Goal: Transaction & Acquisition: Purchase product/service

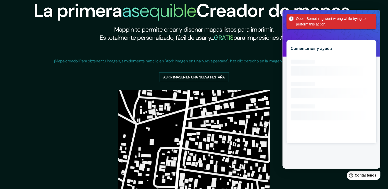
click at [374, 19] on div "Oops! Something went wrong while trying to perform this action." at bounding box center [331, 22] width 90 height 16
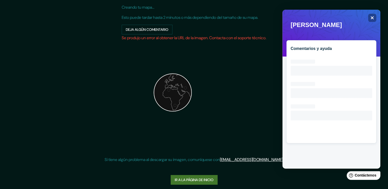
scroll to position [53, 0]
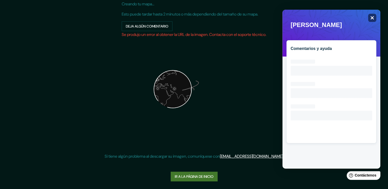
click at [372, 15] on div "Close" at bounding box center [372, 18] width 8 height 8
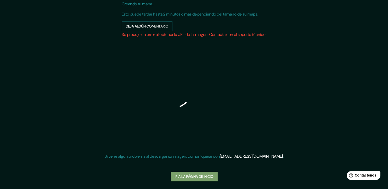
click at [205, 179] on font "Ir a la página de inicio" at bounding box center [194, 176] width 39 height 7
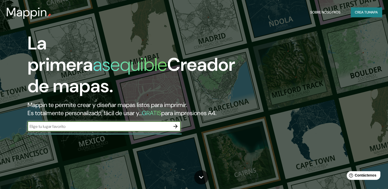
click at [118, 130] on input "text" at bounding box center [99, 127] width 143 height 6
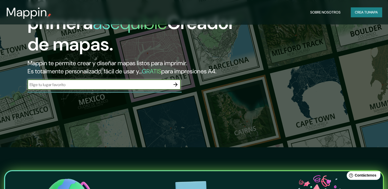
scroll to position [76, 0]
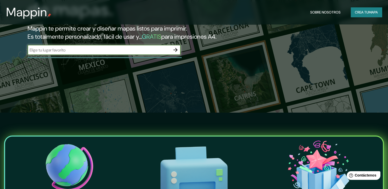
drag, startPoint x: 71, startPoint y: 57, endPoint x: 70, endPoint y: 61, distance: 4.1
click at [71, 53] on input "text" at bounding box center [99, 50] width 143 height 6
type input "ixtapaluca"
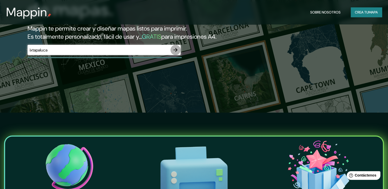
click at [174, 52] on icon "button" at bounding box center [175, 50] width 4 height 4
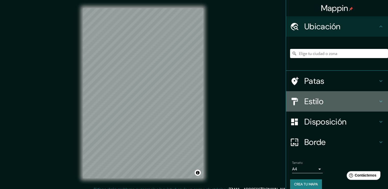
click at [328, 99] on h4 "Estilo" at bounding box center [340, 101] width 73 height 10
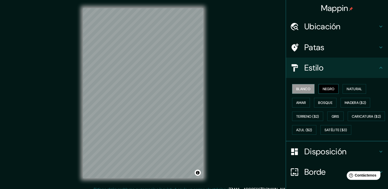
click at [329, 93] on button "Negro" at bounding box center [328, 89] width 20 height 10
click at [314, 30] on font "Ubicación" at bounding box center [322, 26] width 36 height 11
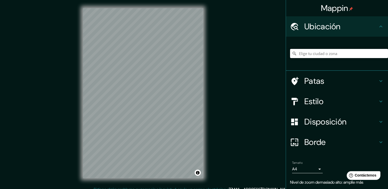
click at [310, 55] on input "Elige tu ciudad o zona" at bounding box center [339, 53] width 98 height 9
type input "Ixtapaluca, [GEOGRAPHIC_DATA], [GEOGRAPHIC_DATA]"
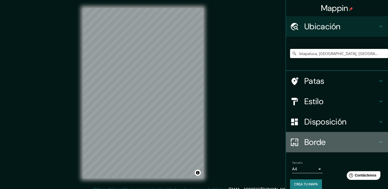
click at [323, 138] on h4 "Borde" at bounding box center [340, 142] width 73 height 10
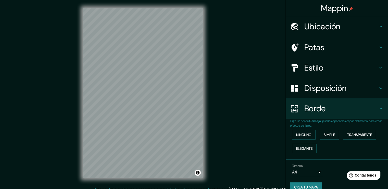
click at [333, 113] on h4 "Borde" at bounding box center [340, 109] width 73 height 10
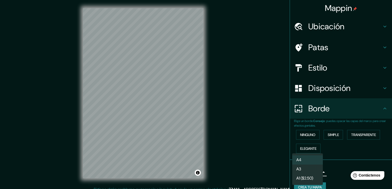
click at [315, 171] on body "Mappin Ubicación Ixtapaluca, [GEOGRAPHIC_DATA], [GEOGRAPHIC_DATA] [GEOGRAPHIC_D…" at bounding box center [196, 94] width 392 height 189
click at [307, 168] on li "A3" at bounding box center [307, 169] width 31 height 9
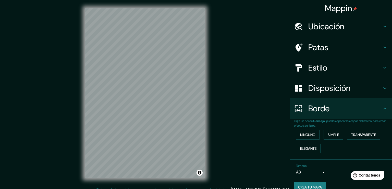
click at [311, 169] on body "Mappin Ubicación Ixtapaluca, [GEOGRAPHIC_DATA], [GEOGRAPHIC_DATA] [GEOGRAPHIC_D…" at bounding box center [196, 94] width 392 height 189
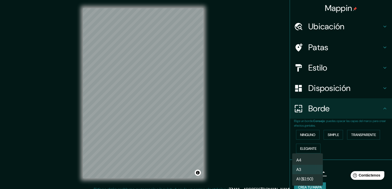
click at [315, 160] on li "A4" at bounding box center [307, 160] width 31 height 9
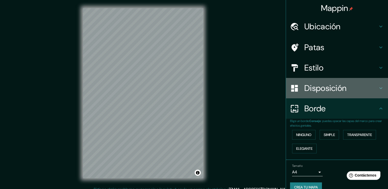
click at [329, 92] on font "Disposición" at bounding box center [325, 88] width 42 height 11
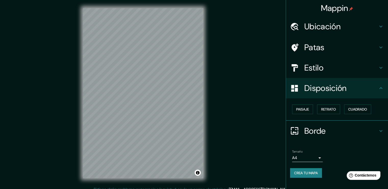
click at [338, 74] on div "Estilo" at bounding box center [337, 68] width 102 height 20
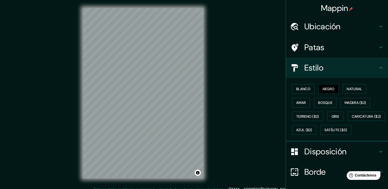
click at [341, 56] on div "Patas" at bounding box center [337, 47] width 102 height 20
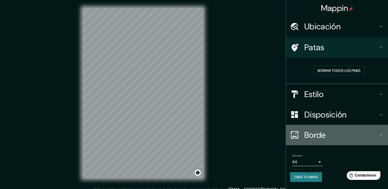
click at [336, 125] on div "Borde" at bounding box center [337, 135] width 102 height 20
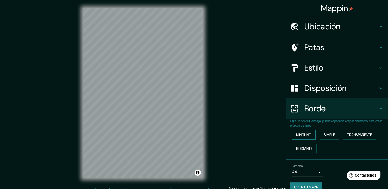
click at [301, 135] on font "Ninguno" at bounding box center [303, 135] width 15 height 5
click at [325, 136] on font "Simple" at bounding box center [329, 135] width 11 height 5
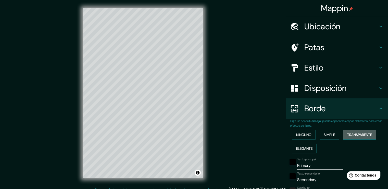
click at [353, 134] on font "Transparente" at bounding box center [359, 135] width 25 height 5
click at [307, 134] on font "Ninguno" at bounding box center [303, 135] width 15 height 5
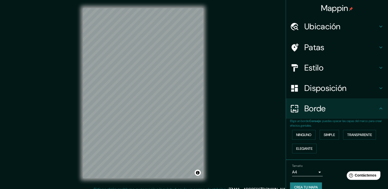
click at [320, 85] on font "Disposición" at bounding box center [325, 88] width 42 height 11
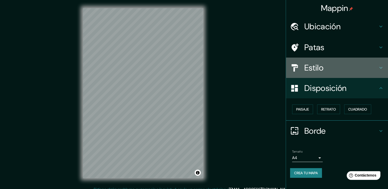
click at [318, 66] on font "Estilo" at bounding box center [313, 67] width 19 height 11
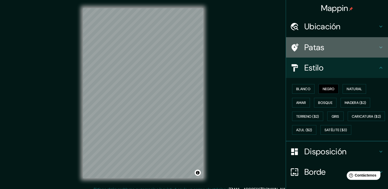
click at [318, 44] on font "Patas" at bounding box center [314, 47] width 20 height 11
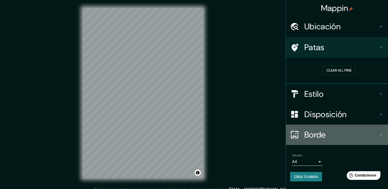
click at [324, 136] on font "Borde" at bounding box center [314, 135] width 21 height 11
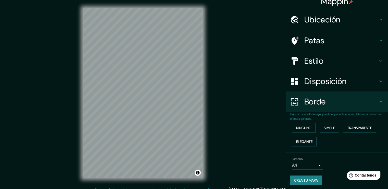
scroll to position [8, 0]
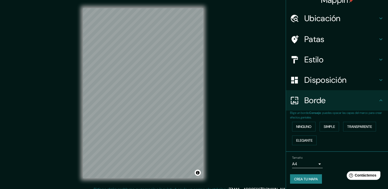
click at [328, 132] on div "Ninguno Simple Transparente Elegante" at bounding box center [339, 134] width 98 height 28
click at [349, 126] on font "Transparente" at bounding box center [359, 126] width 25 height 5
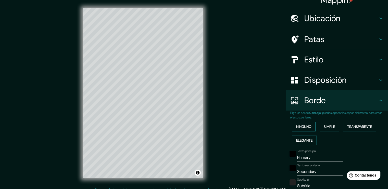
click at [310, 129] on button "Ninguno" at bounding box center [303, 127] width 23 height 10
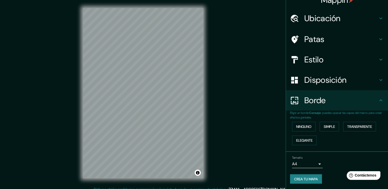
click at [313, 158] on div "Tamaño A4 single" at bounding box center [307, 162] width 31 height 12
click at [313, 164] on body "Mappin Ubicación Ixtapaluca, [GEOGRAPHIC_DATA], [GEOGRAPHIC_DATA] [GEOGRAPHIC_D…" at bounding box center [194, 94] width 388 height 189
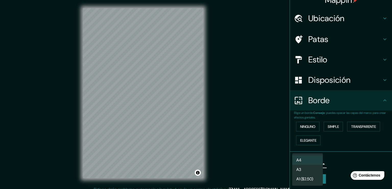
click at [308, 179] on font "A1 ($2.50)" at bounding box center [304, 178] width 17 height 5
click at [314, 167] on body "Mappin Ubicación Ixtapaluca, [GEOGRAPHIC_DATA], [GEOGRAPHIC_DATA] [GEOGRAPHIC_D…" at bounding box center [196, 94] width 392 height 189
click at [312, 160] on li "A4" at bounding box center [307, 160] width 31 height 9
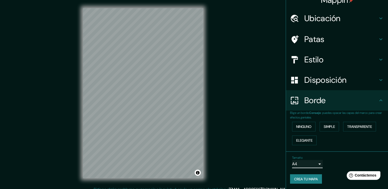
scroll to position [0, 0]
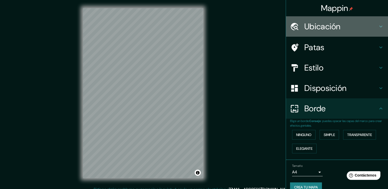
click at [357, 29] on h4 "Ubicación" at bounding box center [340, 26] width 73 height 10
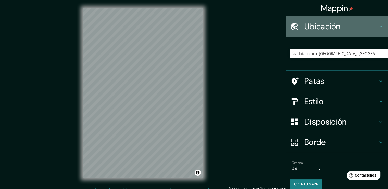
click at [357, 29] on h4 "Ubicación" at bounding box center [340, 26] width 73 height 10
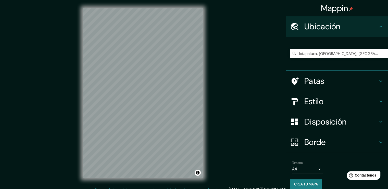
click at [358, 76] on h4 "Patas" at bounding box center [340, 81] width 73 height 10
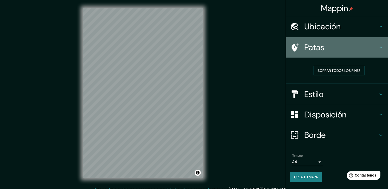
click at [320, 45] on font "Patas" at bounding box center [314, 47] width 20 height 11
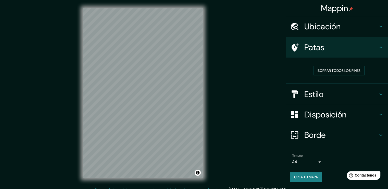
click at [313, 97] on font "Estilo" at bounding box center [313, 94] width 19 height 11
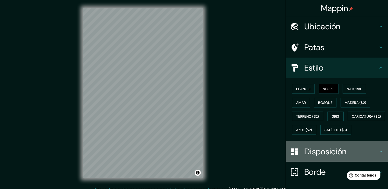
click at [325, 157] on font "Disposición" at bounding box center [325, 151] width 42 height 11
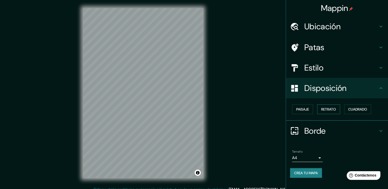
click at [338, 110] on button "Retrato" at bounding box center [328, 110] width 23 height 10
click at [355, 110] on font "Cuadrado" at bounding box center [357, 109] width 19 height 5
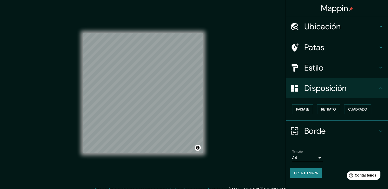
click at [308, 171] on font "Crea tu mapa" at bounding box center [306, 173] width 24 height 5
click at [312, 174] on font "Crea tu mapa" at bounding box center [306, 173] width 24 height 5
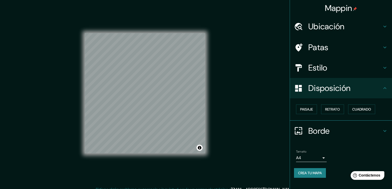
click at [306, 156] on body "Mappin Ubicación Ixtapaluca, [GEOGRAPHIC_DATA], [GEOGRAPHIC_DATA] [GEOGRAPHIC_D…" at bounding box center [196, 94] width 392 height 189
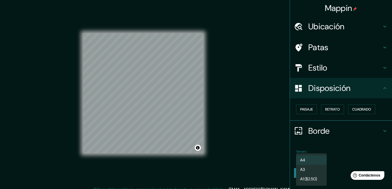
click at [305, 166] on li "A3" at bounding box center [311, 169] width 31 height 9
type input "a4"
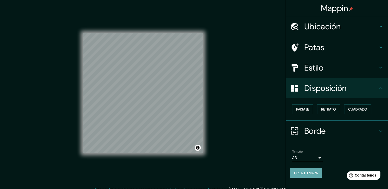
click at [306, 172] on font "Crea tu mapa" at bounding box center [306, 173] width 24 height 5
click at [358, 68] on h4 "Estilo" at bounding box center [340, 68] width 73 height 10
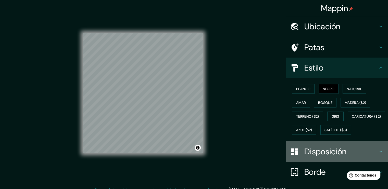
click at [329, 157] on font "Disposición" at bounding box center [325, 151] width 42 height 11
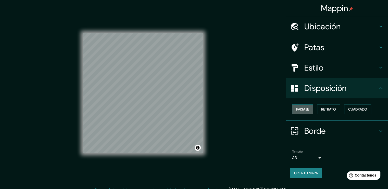
click at [308, 108] on font "Paisaje" at bounding box center [302, 109] width 13 height 5
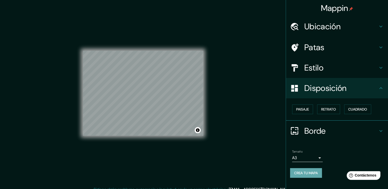
click at [313, 173] on font "Crea tu mapa" at bounding box center [306, 173] width 24 height 5
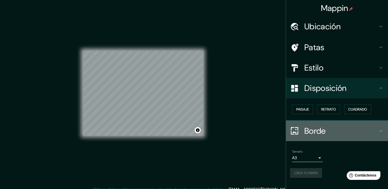
click at [333, 129] on h4 "Borde" at bounding box center [340, 131] width 73 height 10
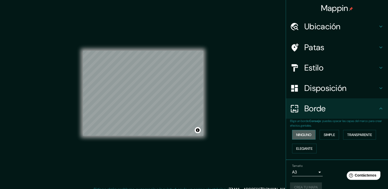
click at [300, 135] on font "Ninguno" at bounding box center [303, 135] width 15 height 5
click at [313, 48] on font "Patas" at bounding box center [314, 47] width 20 height 11
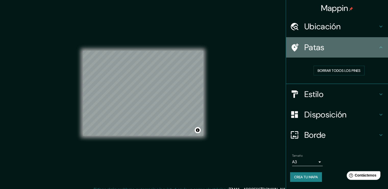
click at [313, 48] on font "Patas" at bounding box center [314, 47] width 20 height 11
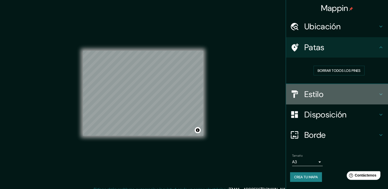
click at [315, 93] on font "Estilo" at bounding box center [313, 94] width 19 height 11
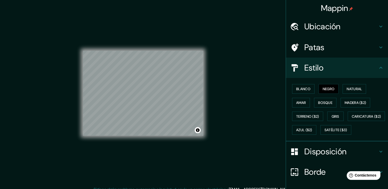
scroll to position [48, 0]
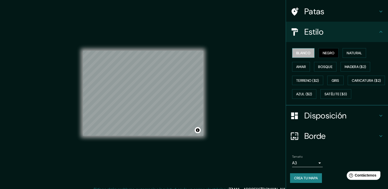
click at [303, 50] on font "Blanco" at bounding box center [303, 53] width 14 height 7
click at [305, 176] on font "Crea tu mapa" at bounding box center [306, 178] width 24 height 5
click at [310, 178] on font "Crea tu mapa" at bounding box center [306, 178] width 24 height 5
drag, startPoint x: 216, startPoint y: 91, endPoint x: 329, endPoint y: 40, distance: 123.6
click at [329, 51] on font "Negro" at bounding box center [329, 53] width 12 height 5
